Goal: Information Seeking & Learning: Check status

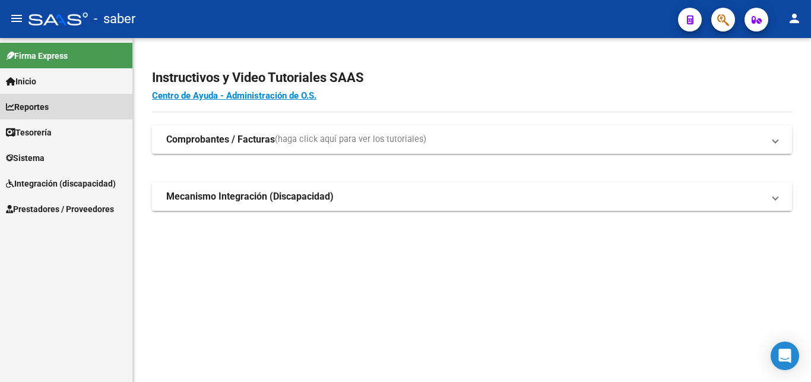
click at [46, 108] on span "Reportes" at bounding box center [27, 106] width 43 height 13
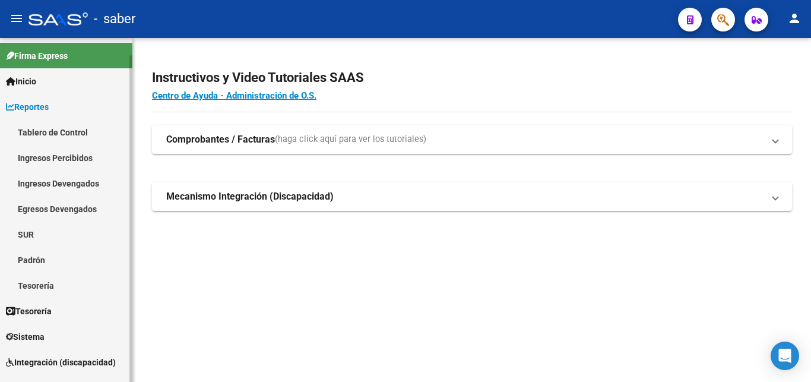
click at [75, 153] on link "Ingresos Percibidos" at bounding box center [66, 158] width 132 height 26
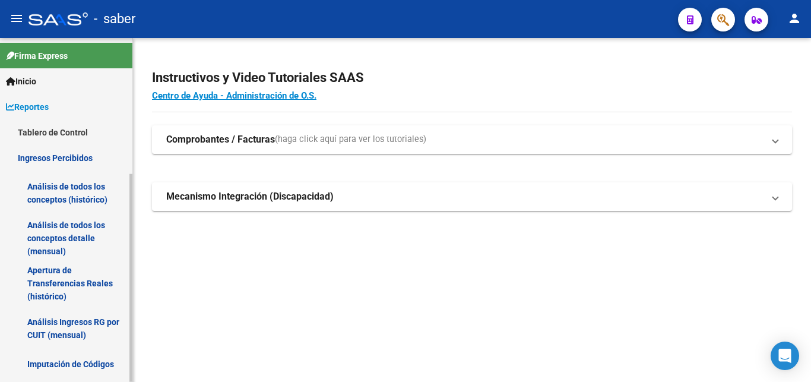
click at [86, 188] on link "Análisis de todos los conceptos (histórico)" at bounding box center [66, 192] width 132 height 45
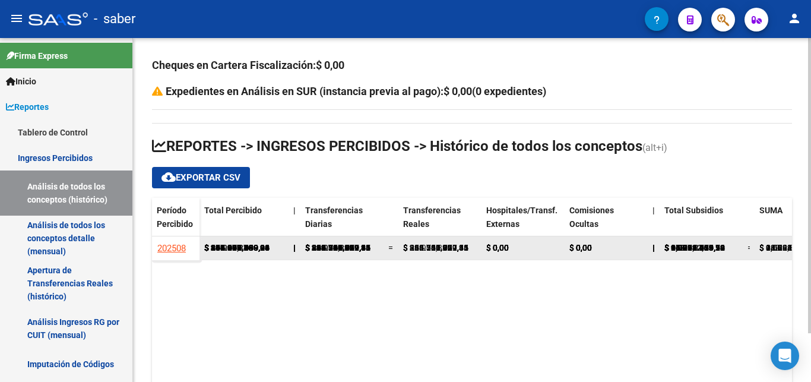
scroll to position [109, 0]
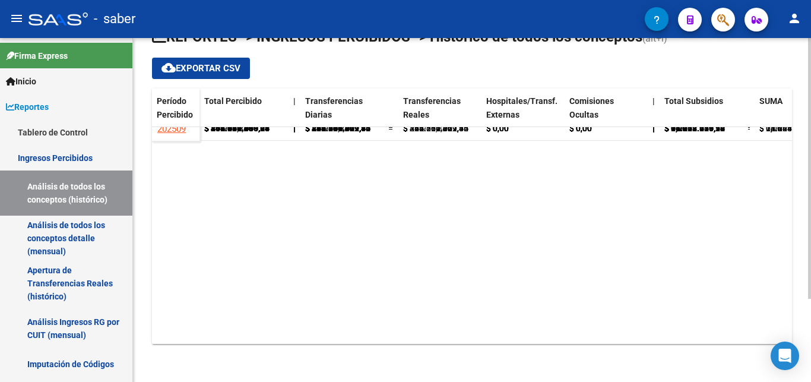
click at [170, 316] on datatable-scroller "202412 $ 86.900,82 | $ 86.900,82 = $ 86.900,82 $ 0,00 $ 0,00 | $ 0,00 = $ 0,00 …" at bounding box center [472, 247] width 640 height 261
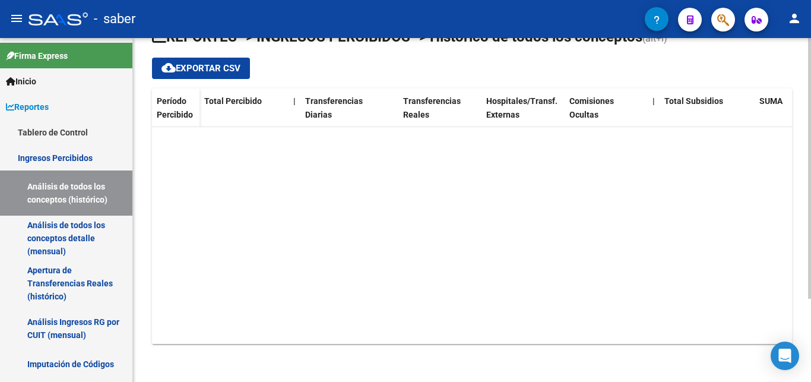
click at [181, 317] on datatable-scroller "202412 $ 86.900,82 | $ 86.900,82 = $ 86.900,82 $ 0,00 $ 0,00 | $ 0,00 = $ 0,00 …" at bounding box center [472, 206] width 640 height 261
click at [184, 321] on datatable-scroller "202412 $ 86.900,82 | $ 86.900,82 = $ 86.900,82 $ 0,00 $ 0,00 | $ 0,00 = $ 0,00 …" at bounding box center [472, 206] width 640 height 261
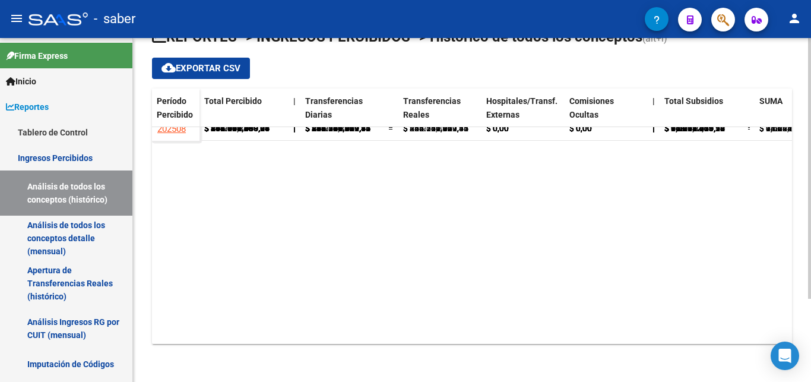
click at [184, 321] on datatable-scroller "202502 $ 234.008.083,06 | $ 233.149.740,41 = $ 233.149.740,41 $ 0,00 $ 0,00 | $…" at bounding box center [472, 247] width 640 height 261
click at [184, 321] on datatable-scroller "202412 $ 86.900,82 | $ 86.900,82 = $ 86.900,82 $ 0,00 $ 0,00 | $ 0,00 = $ 0,00 …" at bounding box center [472, 247] width 640 height 261
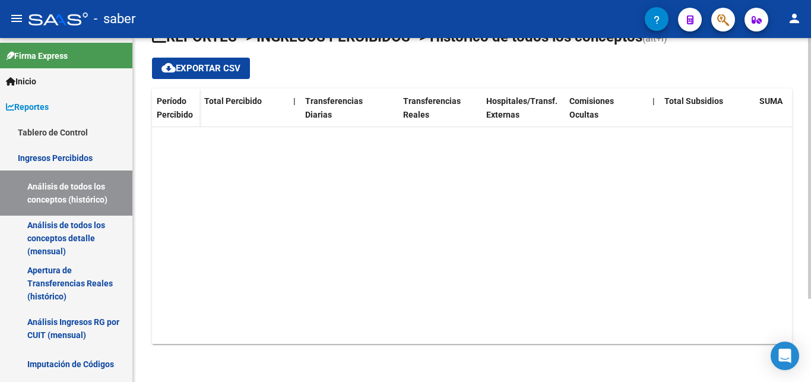
scroll to position [58, 0]
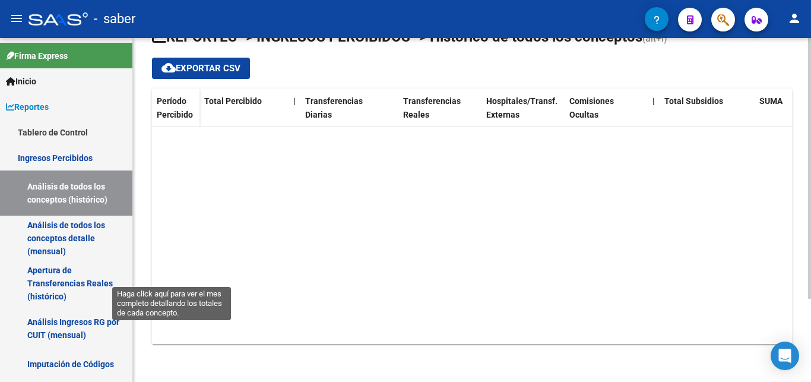
click at [181, 99] on link "202509" at bounding box center [172, 87] width 30 height 21
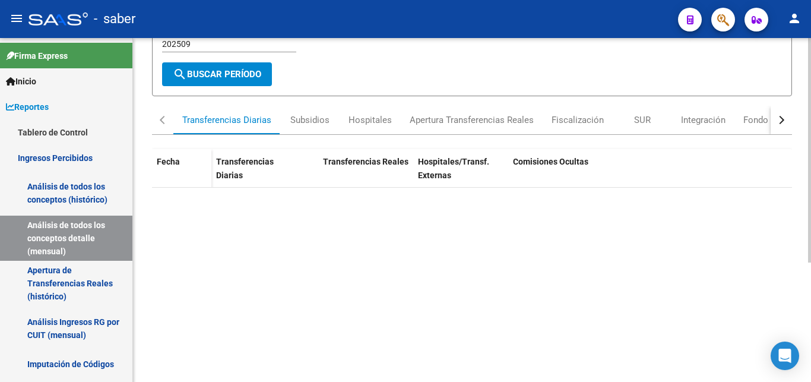
scroll to position [182, 0]
